Goal: Transaction & Acquisition: Purchase product/service

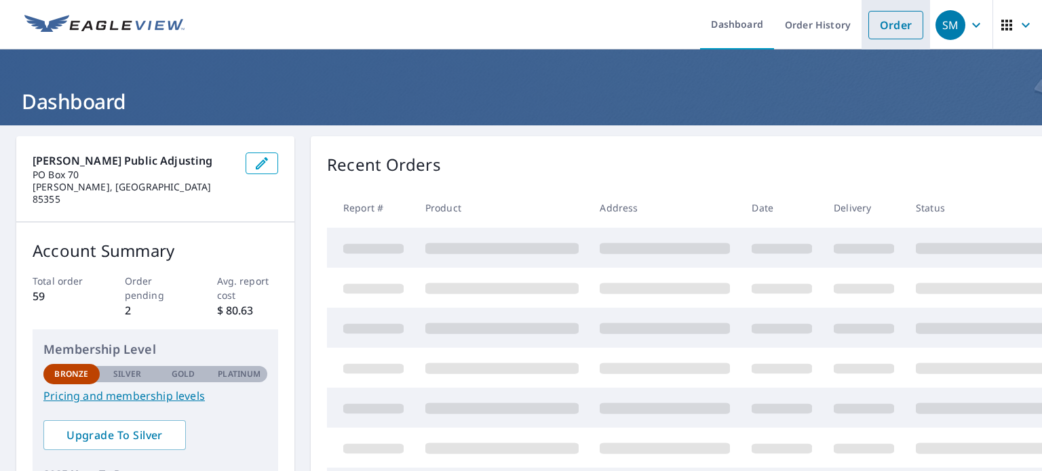
click at [899, 19] on link "Order" at bounding box center [895, 25] width 55 height 28
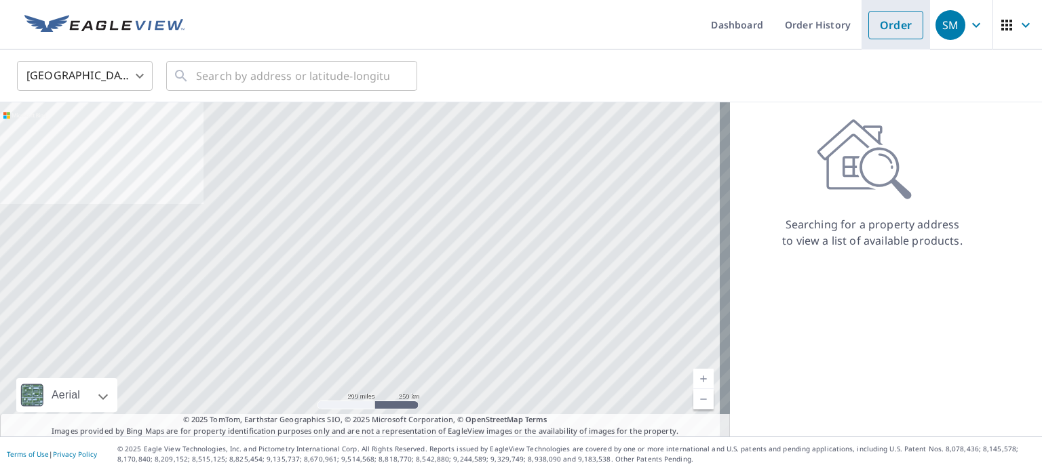
click at [884, 29] on link "Order" at bounding box center [895, 25] width 55 height 28
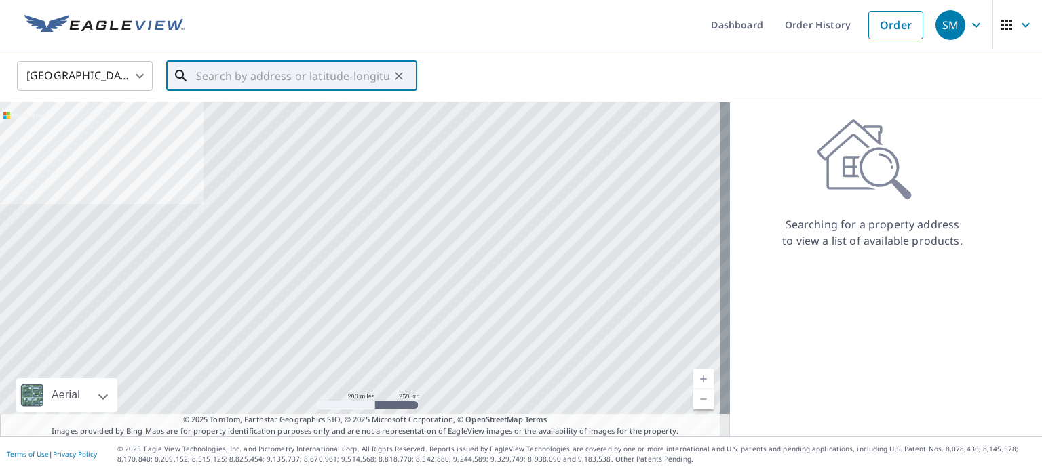
click at [268, 74] on input "text" at bounding box center [292, 76] width 193 height 38
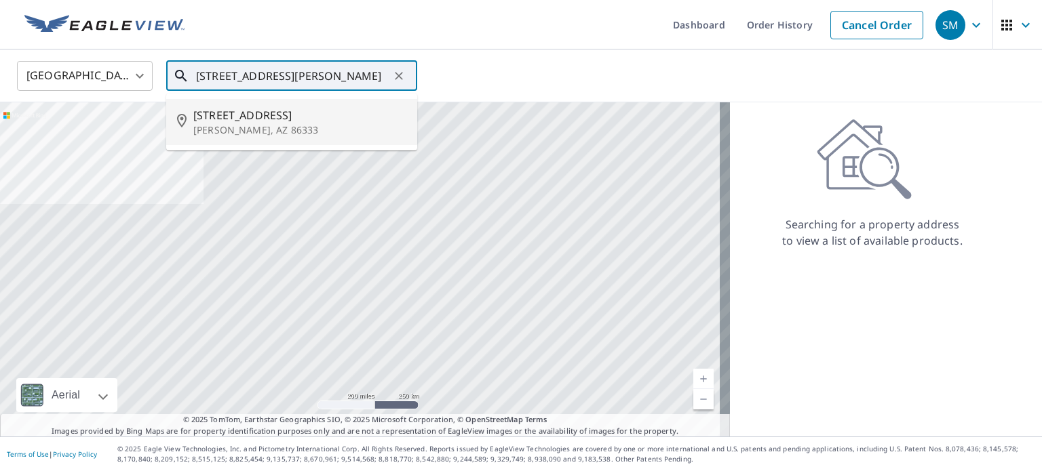
click at [274, 124] on p "[PERSON_NAME], AZ 86333" at bounding box center [299, 130] width 213 height 14
type input "[STREET_ADDRESS][PERSON_NAME]"
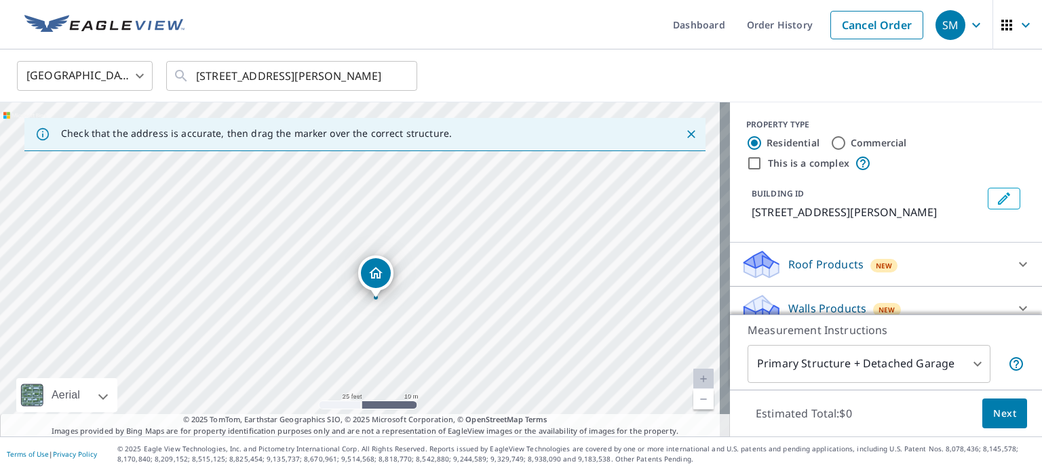
drag, startPoint x: 354, startPoint y: 193, endPoint x: 393, endPoint y: 346, distance: 157.4
click at [393, 347] on div "[STREET_ADDRESS][PERSON_NAME]" at bounding box center [365, 269] width 730 height 334
drag, startPoint x: 429, startPoint y: 212, endPoint x: 371, endPoint y: 273, distance: 83.9
click at [371, 273] on div "[STREET_ADDRESS][PERSON_NAME]" at bounding box center [365, 269] width 730 height 334
drag, startPoint x: 307, startPoint y: 216, endPoint x: 715, endPoint y: 308, distance: 417.8
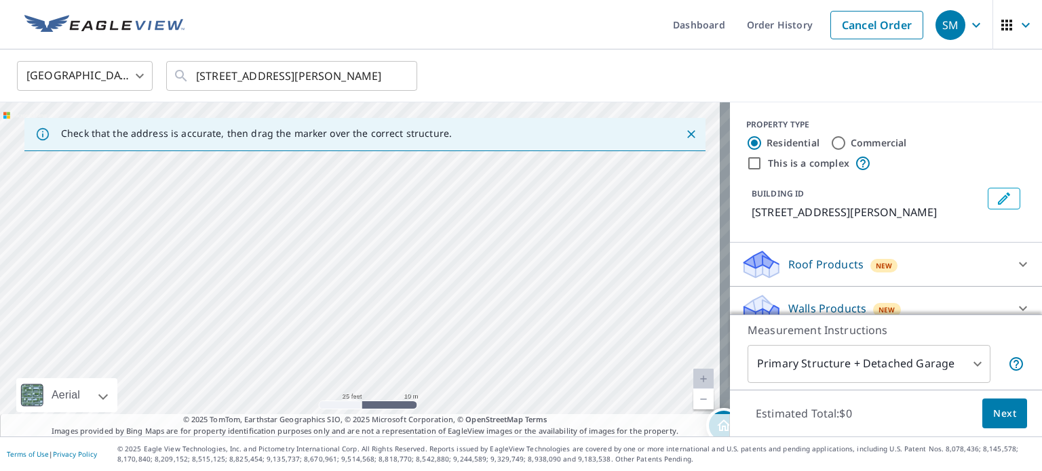
click at [715, 308] on div "[STREET_ADDRESS][PERSON_NAME]" at bounding box center [365, 269] width 730 height 334
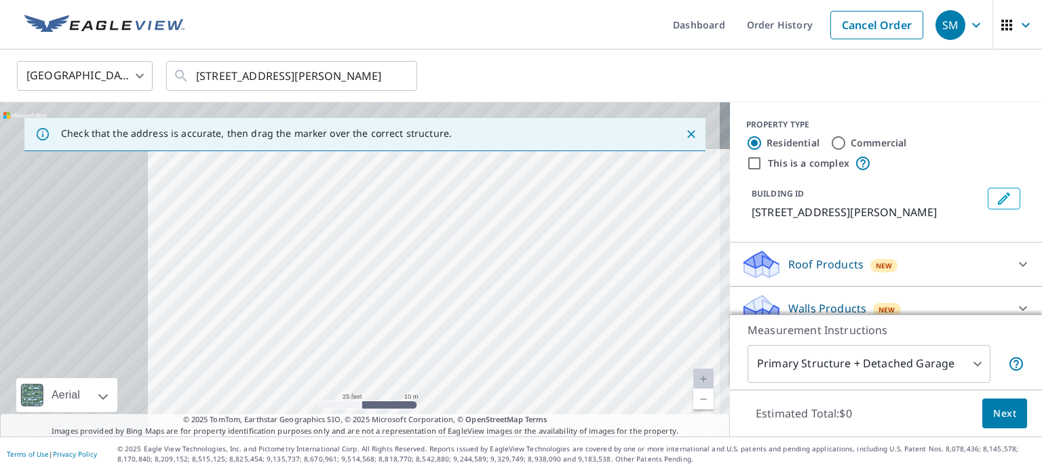
drag, startPoint x: 459, startPoint y: 265, endPoint x: 656, endPoint y: 349, distance: 214.6
click at [676, 352] on div "[STREET_ADDRESS][PERSON_NAME]" at bounding box center [365, 269] width 730 height 334
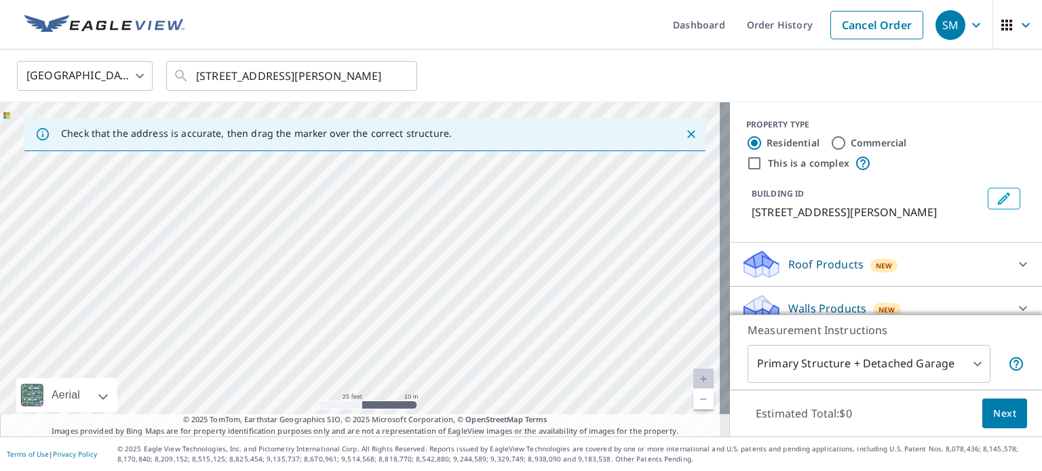
drag, startPoint x: 511, startPoint y: 306, endPoint x: 512, endPoint y: 344, distance: 38.0
click at [512, 344] on div "[STREET_ADDRESS][PERSON_NAME]" at bounding box center [365, 269] width 730 height 334
drag, startPoint x: 526, startPoint y: 304, endPoint x: 312, endPoint y: 192, distance: 241.8
click at [284, 168] on div "[STREET_ADDRESS][PERSON_NAME]" at bounding box center [365, 269] width 730 height 334
drag, startPoint x: 592, startPoint y: 330, endPoint x: 597, endPoint y: 337, distance: 8.3
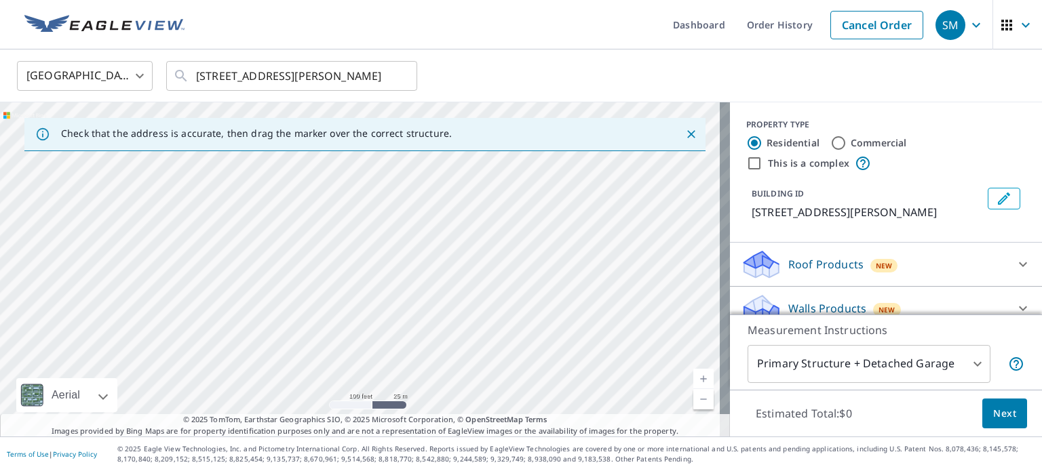
drag, startPoint x: 498, startPoint y: 311, endPoint x: 659, endPoint y: 314, distance: 161.5
click at [659, 314] on div "[STREET_ADDRESS][PERSON_NAME]" at bounding box center [365, 269] width 730 height 334
drag, startPoint x: 499, startPoint y: 266, endPoint x: 686, endPoint y: 412, distance: 238.3
click at [707, 461] on div "Dashboard Order History Cancel Order SM [GEOGRAPHIC_DATA] [GEOGRAPHIC_DATA] ​ […" at bounding box center [521, 235] width 1042 height 471
drag, startPoint x: 459, startPoint y: 341, endPoint x: 198, endPoint y: 427, distance: 274.3
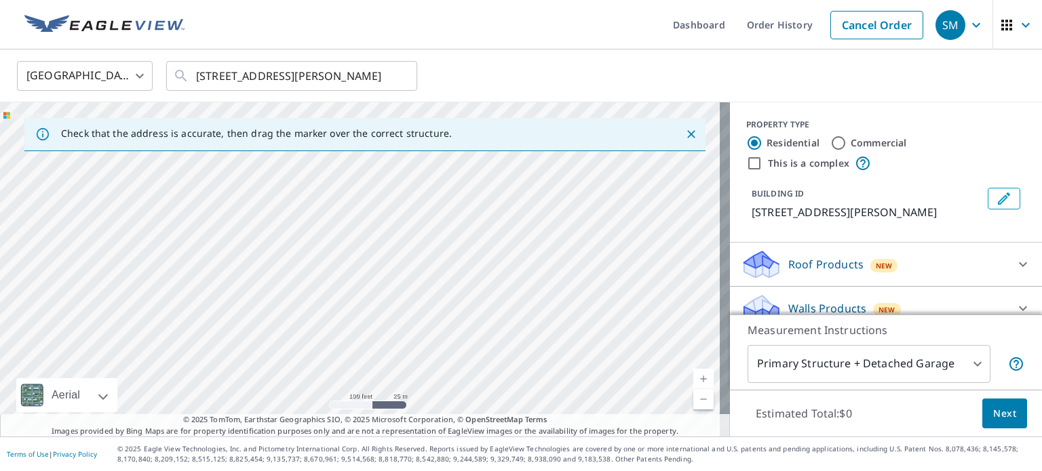
click at [198, 427] on div "Check that the address is accurate, then drag the marker over the correct struc…" at bounding box center [365, 269] width 730 height 334
drag, startPoint x: 448, startPoint y: 272, endPoint x: 459, endPoint y: 197, distance: 75.4
click at [463, 184] on div "[STREET_ADDRESS][PERSON_NAME]" at bounding box center [365, 269] width 730 height 334
click at [865, 212] on p "[STREET_ADDRESS][PERSON_NAME]" at bounding box center [867, 212] width 231 height 16
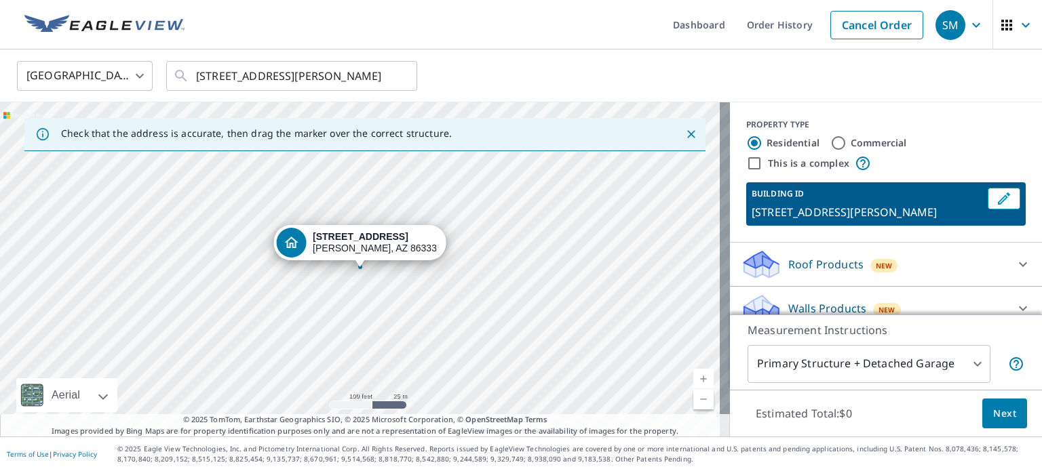
click at [906, 359] on body "SM SM Dashboard Order History Cancel Order SM United States US ​ [STREET_ADDRES…" at bounding box center [521, 235] width 1042 height 471
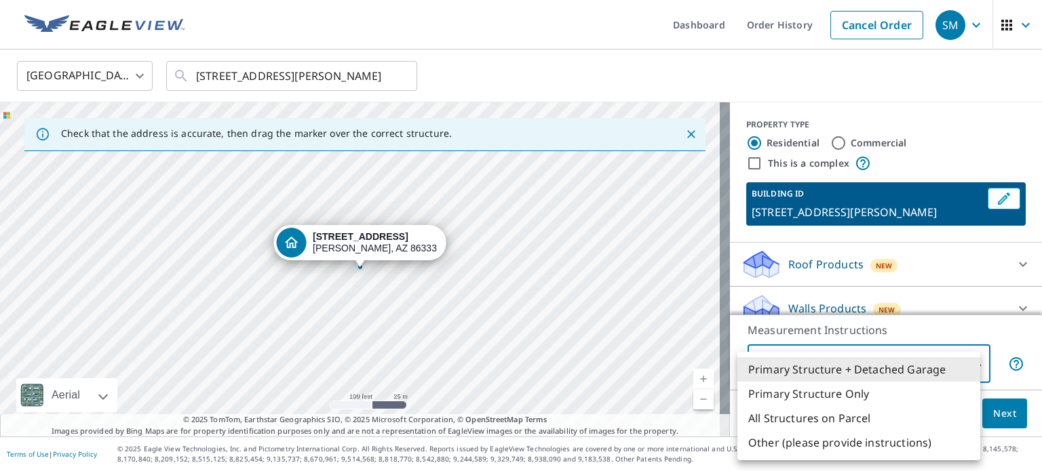
click at [882, 414] on li "All Structures on Parcel" at bounding box center [858, 418] width 243 height 24
type input "3"
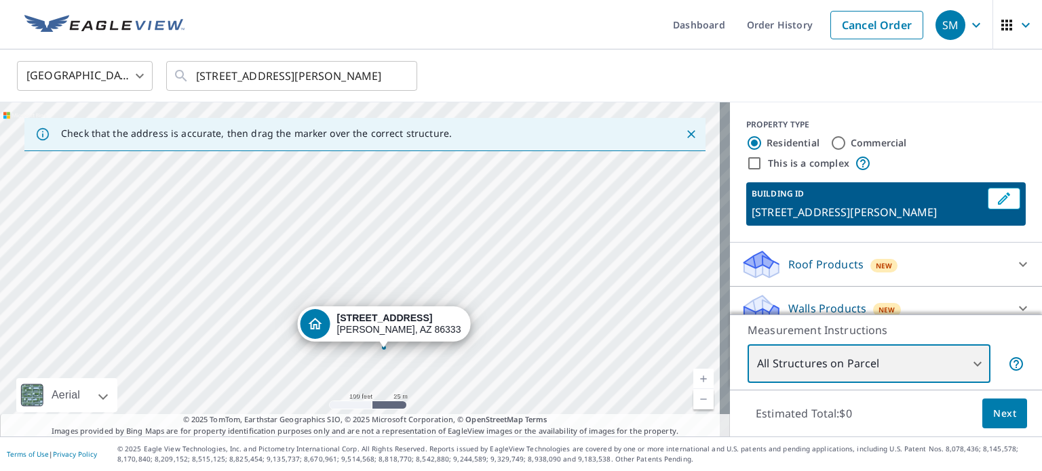
drag, startPoint x: 203, startPoint y: 191, endPoint x: 231, endPoint y: 270, distance: 84.1
click at [231, 270] on div "[STREET_ADDRESS][PERSON_NAME]" at bounding box center [365, 269] width 730 height 334
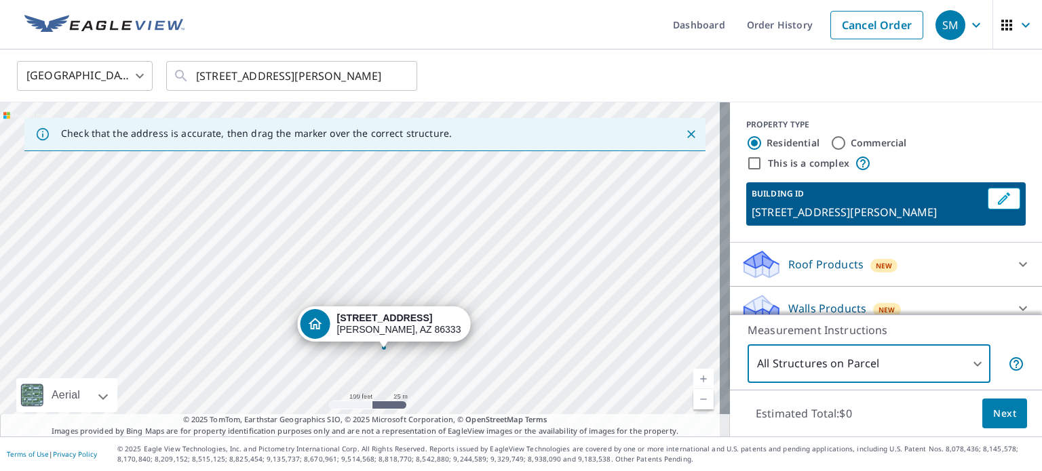
click at [746, 162] on input "This is a complex" at bounding box center [754, 163] width 16 height 16
checkbox input "true"
radio input "false"
radio input "true"
type input "4"
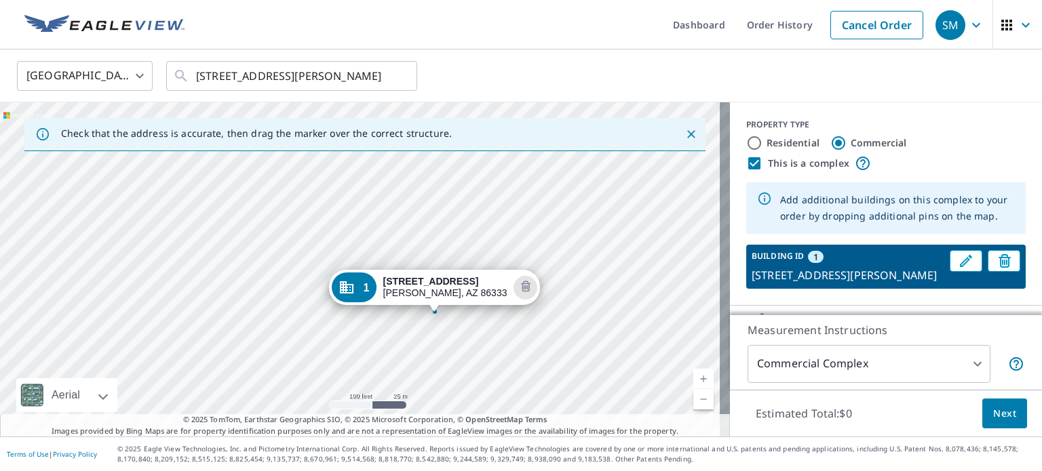
drag, startPoint x: 236, startPoint y: 184, endPoint x: 311, endPoint y: 229, distance: 87.0
click at [311, 229] on div "1 [STREET_ADDRESS][PERSON_NAME]" at bounding box center [365, 269] width 730 height 334
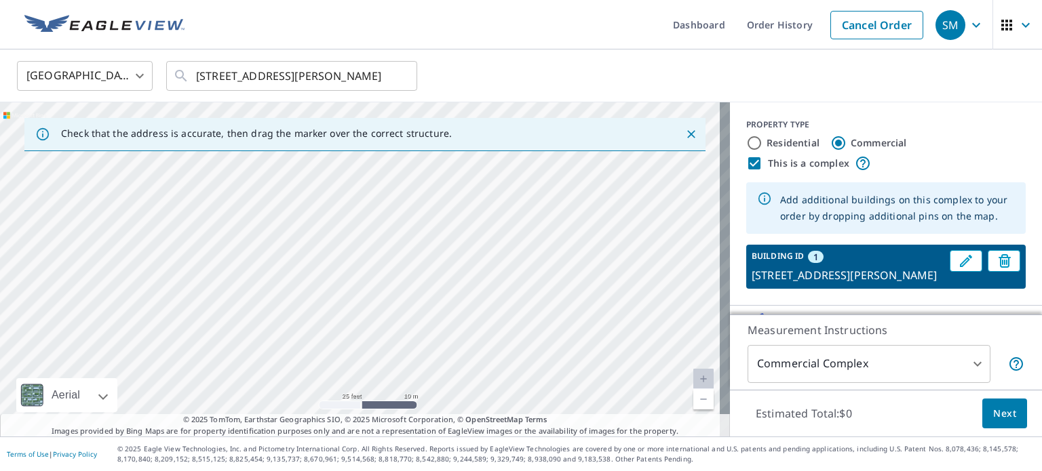
drag, startPoint x: 300, startPoint y: 216, endPoint x: 388, endPoint y: 311, distance: 129.6
click at [388, 311] on div "1 [STREET_ADDRESS][PERSON_NAME]" at bounding box center [365, 269] width 730 height 334
click at [350, 252] on div "1 [STREET_ADDRESS][PERSON_NAME]" at bounding box center [365, 269] width 730 height 334
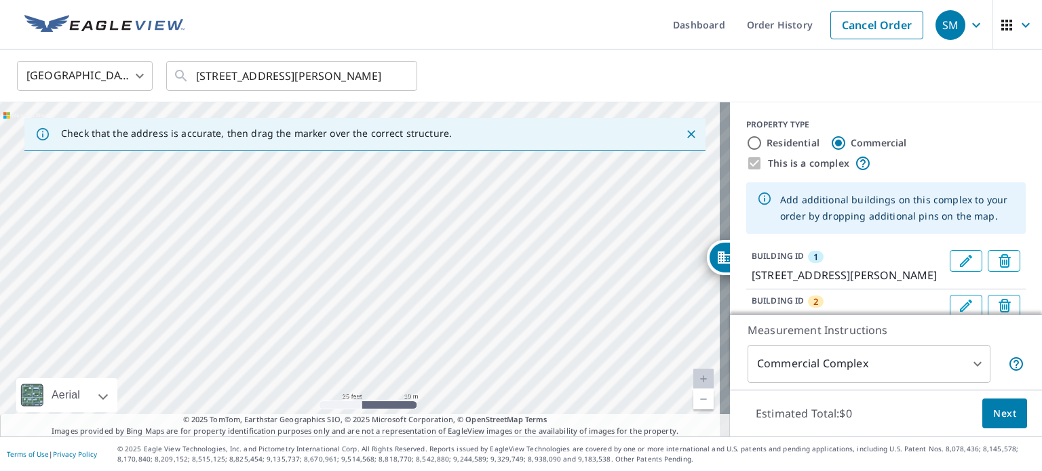
drag, startPoint x: 290, startPoint y: 298, endPoint x: 562, endPoint y: 273, distance: 272.4
click at [676, 313] on div "2 [STREET_ADDRESS][PERSON_NAME] 1 [STREET_ADDRESS][PERSON_NAME]" at bounding box center [365, 269] width 730 height 334
drag, startPoint x: 448, startPoint y: 223, endPoint x: 542, endPoint y: 267, distance: 104.1
click at [603, 416] on div "Check that the address is accurate, then drag the marker over the correct struc…" at bounding box center [365, 269] width 730 height 334
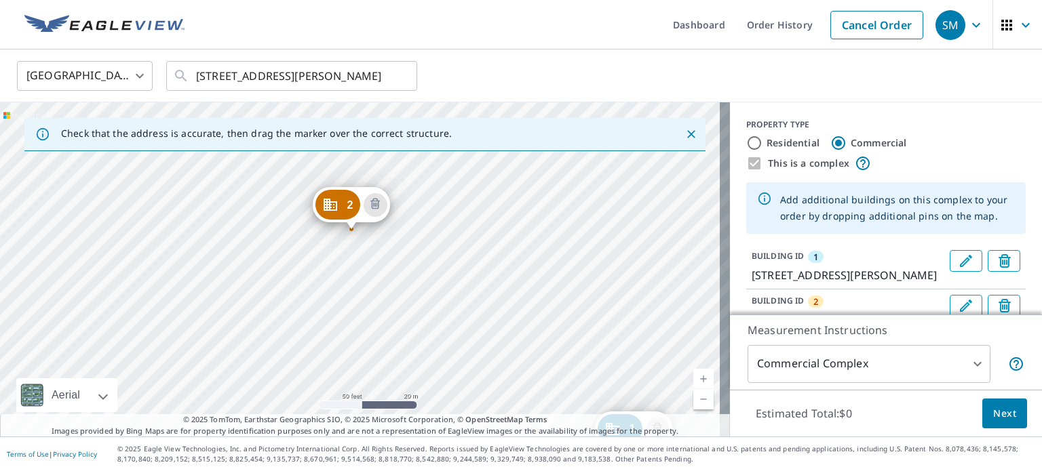
drag, startPoint x: 449, startPoint y: 335, endPoint x: 549, endPoint y: 476, distance: 172.8
click at [549, 471] on html "SM SM Dashboard Order History Cancel Order SM United States US ​ [STREET_ADDRES…" at bounding box center [521, 235] width 1042 height 471
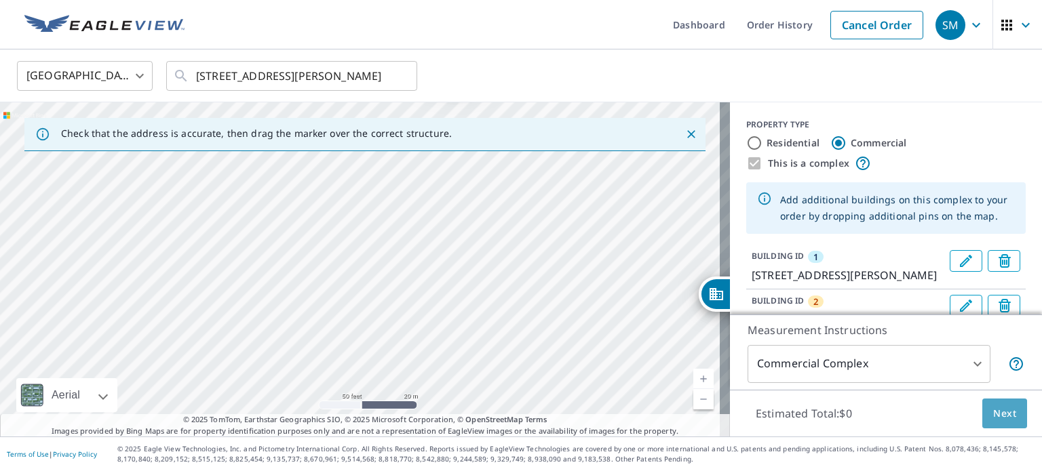
click at [982, 417] on button "Next" at bounding box center [1004, 414] width 45 height 31
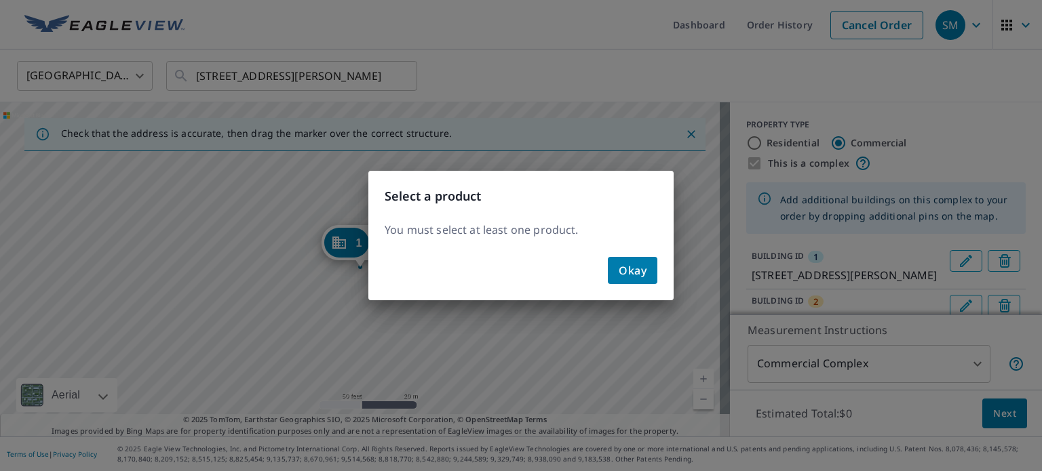
click at [642, 271] on span "Okay" at bounding box center [633, 270] width 28 height 19
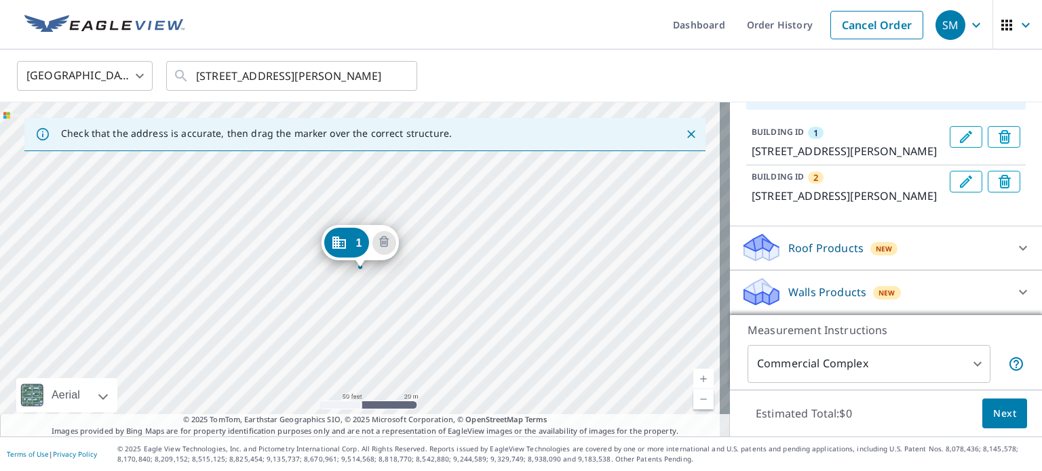
scroll to position [156, 0]
click at [825, 252] on p "Roof Products" at bounding box center [825, 248] width 75 height 16
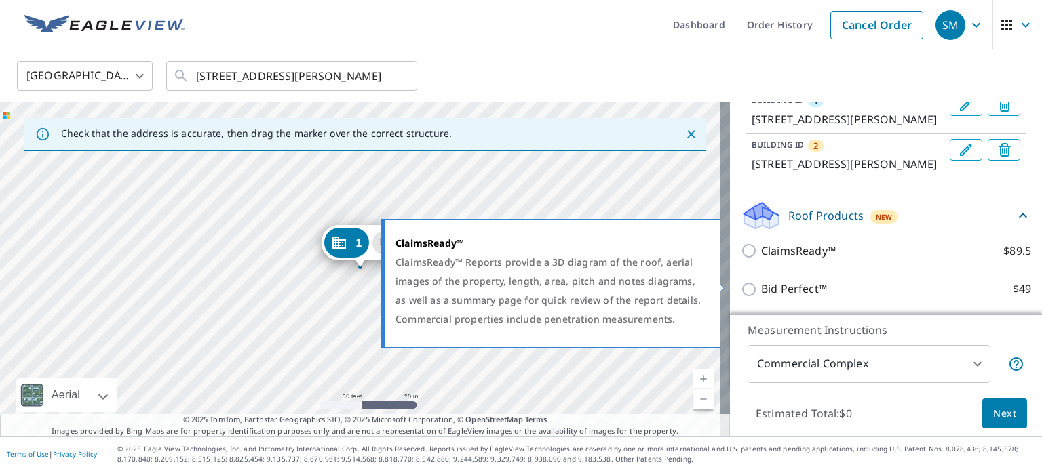
click at [795, 260] on p "ClaimsReady™" at bounding box center [798, 251] width 75 height 17
click at [761, 259] on input "ClaimsReady™ $89.5" at bounding box center [751, 251] width 20 height 16
checkbox input "true"
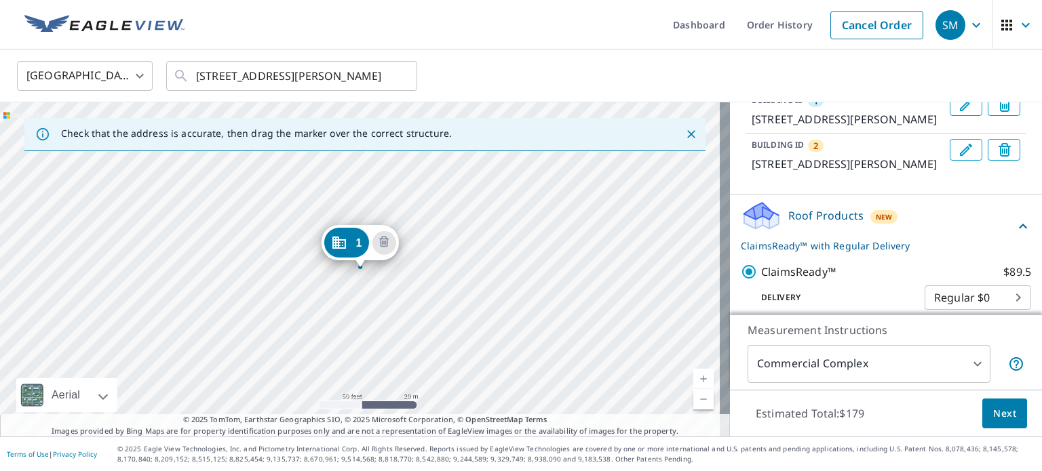
scroll to position [283, 0]
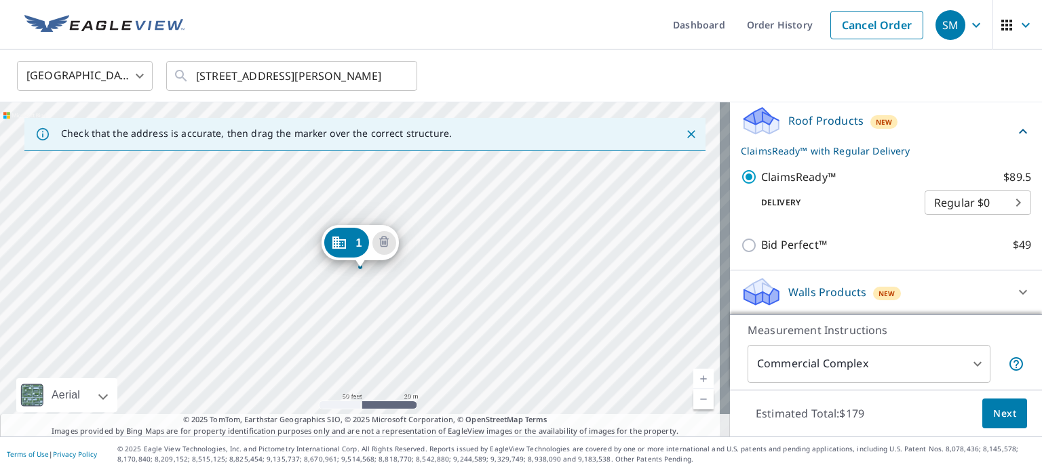
click at [993, 412] on span "Next" at bounding box center [1004, 414] width 23 height 17
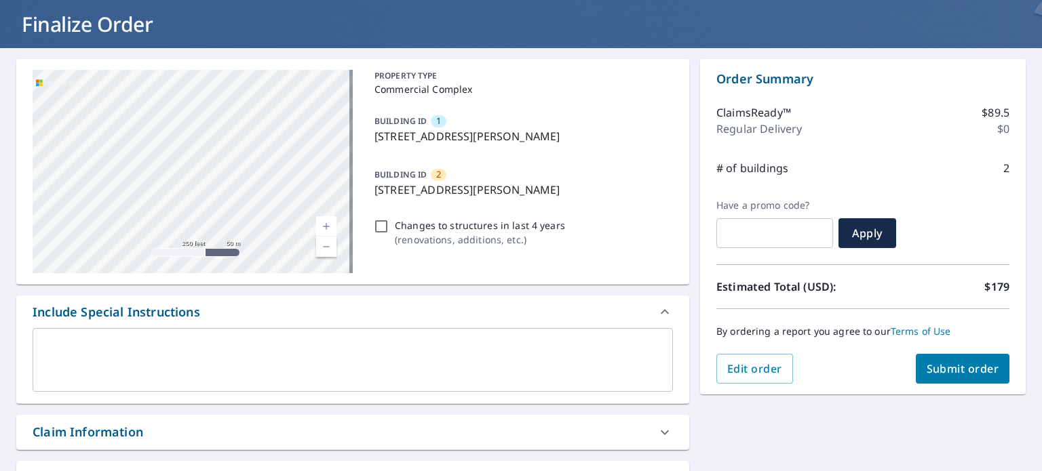
scroll to position [271, 0]
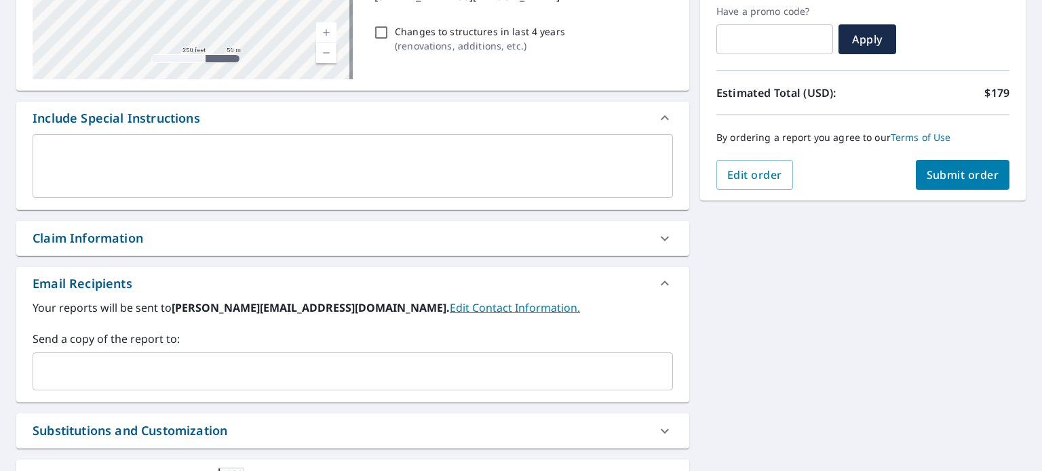
click at [941, 176] on span "Submit order" at bounding box center [963, 175] width 73 height 15
